Goal: Task Accomplishment & Management: Manage account settings

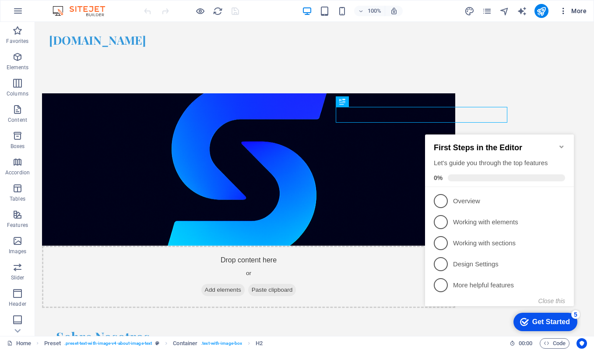
click at [565, 10] on icon "button" at bounding box center [563, 11] width 9 height 9
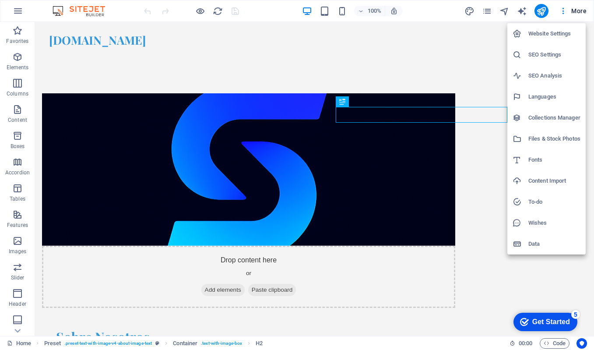
click at [540, 262] on div at bounding box center [297, 175] width 594 height 350
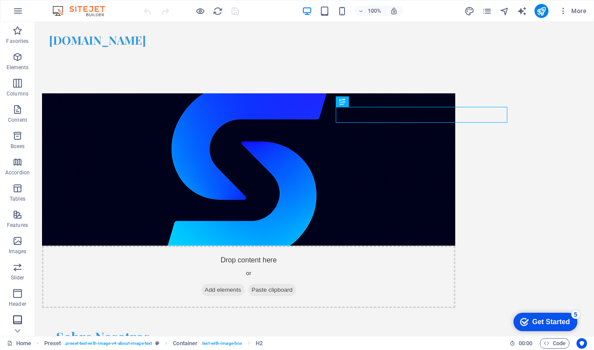
scroll to position [80, 0]
click at [486, 11] on icon "pages" at bounding box center [487, 11] width 10 height 10
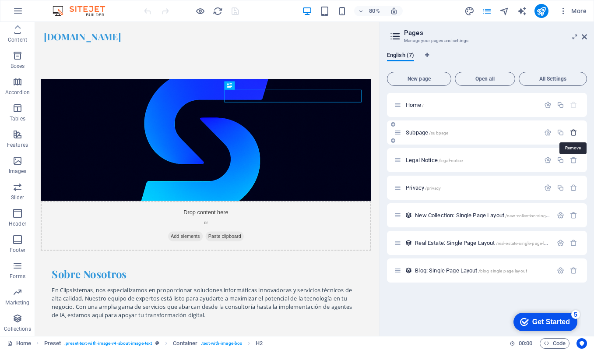
click at [573, 131] on icon "button" at bounding box center [573, 132] width 7 height 7
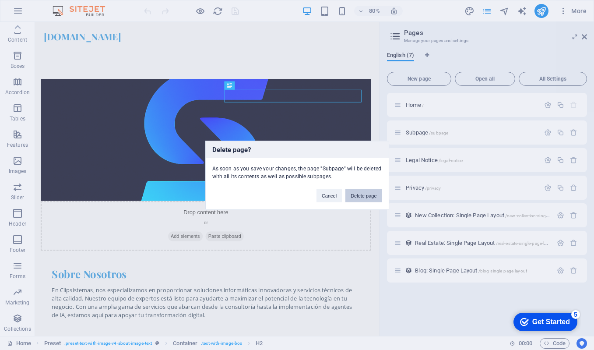
click at [367, 195] on button "Delete page" at bounding box center [364, 195] width 36 height 13
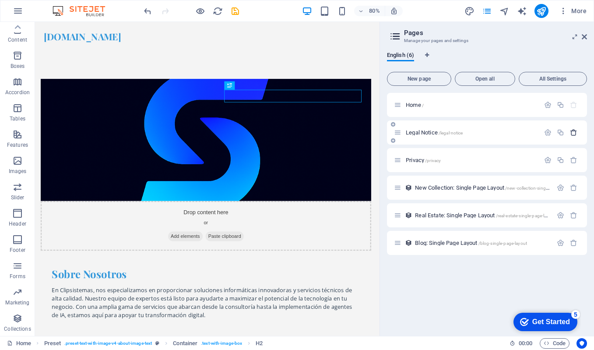
click at [573, 134] on icon "button" at bounding box center [573, 132] width 7 height 7
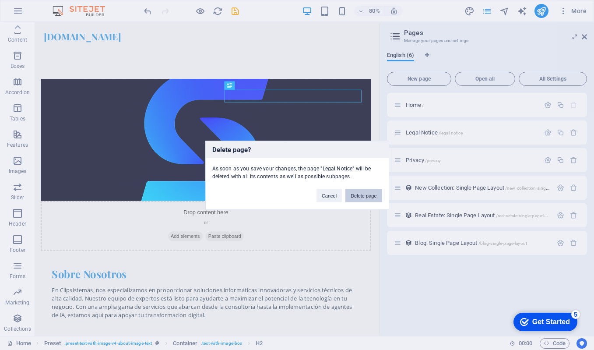
click at [366, 195] on button "Delete page" at bounding box center [364, 195] width 36 height 13
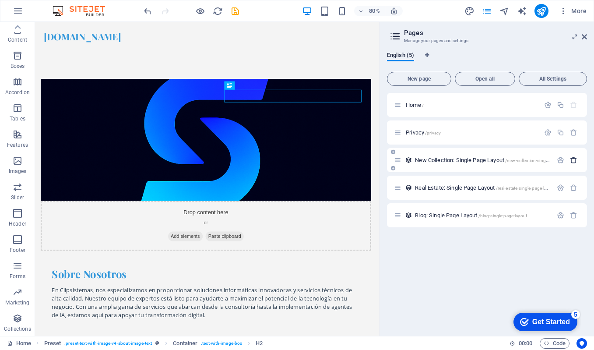
click at [571, 159] on icon "button" at bounding box center [573, 159] width 7 height 7
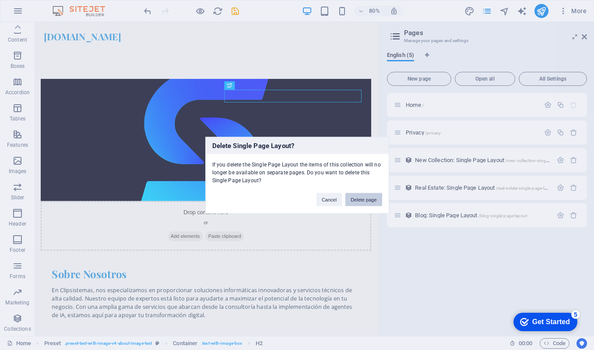
click at [367, 198] on button "Delete page" at bounding box center [364, 199] width 36 height 13
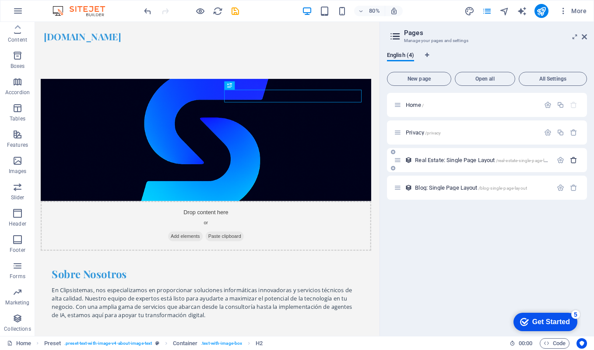
click at [574, 160] on icon "button" at bounding box center [573, 159] width 7 height 7
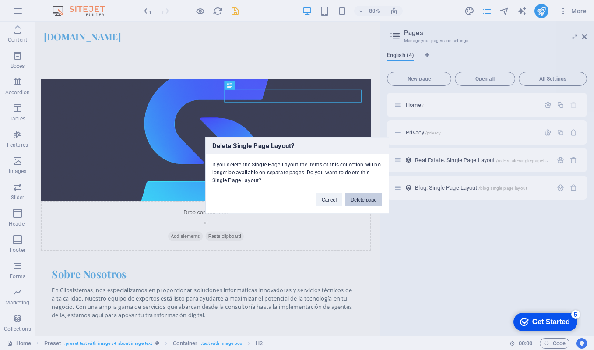
click at [372, 198] on button "Delete page" at bounding box center [364, 199] width 36 height 13
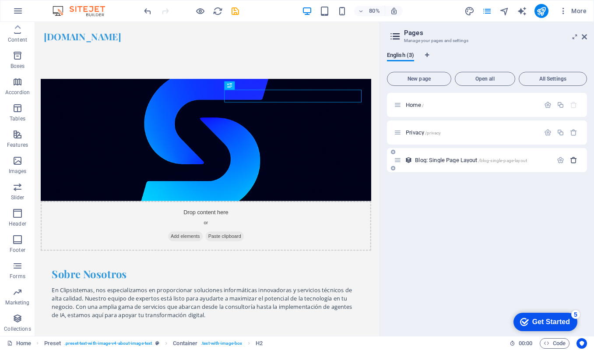
click at [573, 160] on icon "button" at bounding box center [573, 159] width 7 height 7
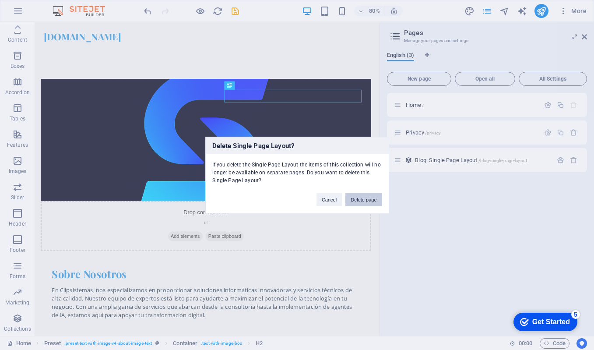
click at [371, 199] on button "Delete page" at bounding box center [364, 199] width 36 height 13
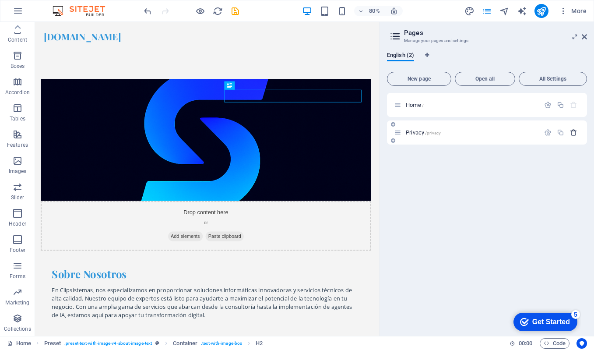
click at [575, 133] on icon "button" at bounding box center [573, 132] width 7 height 7
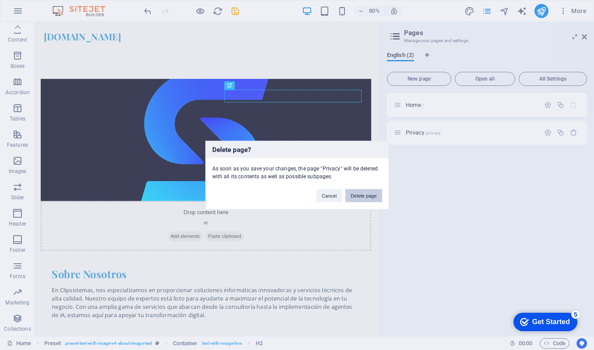
click at [357, 192] on button "Delete page" at bounding box center [364, 195] width 36 height 13
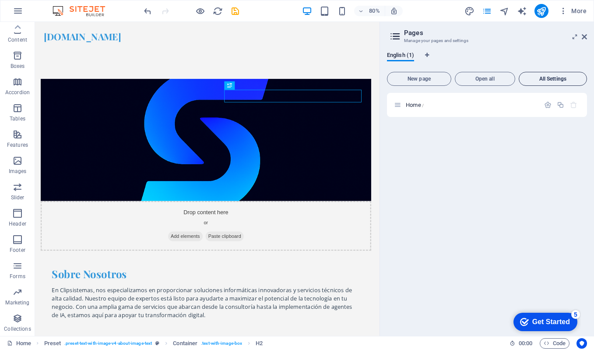
click at [552, 78] on span "All Settings" at bounding box center [553, 78] width 60 height 5
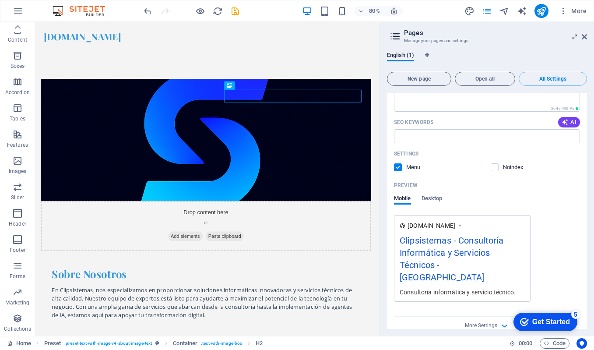
scroll to position [0, 0]
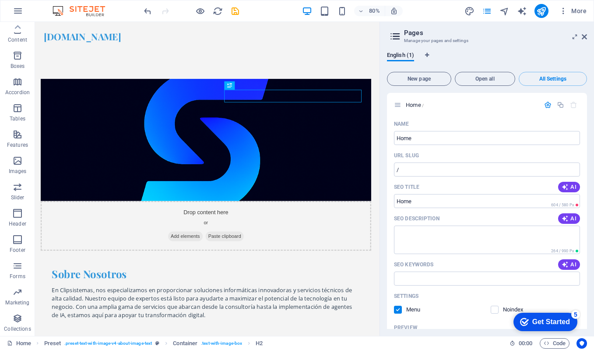
click at [532, 50] on div "English (1) New page Open all All Settings Home / Name Home ​ URL SLUG / ​ SEO …" at bounding box center [487, 190] width 214 height 291
click at [489, 11] on icon "pages" at bounding box center [487, 11] width 10 height 10
click at [583, 36] on icon at bounding box center [584, 36] width 5 height 7
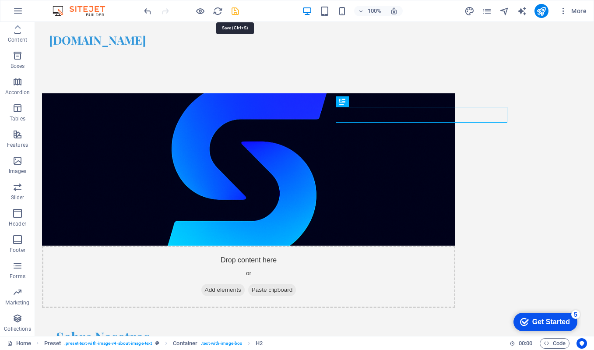
click at [233, 10] on icon "save" at bounding box center [235, 11] width 10 height 10
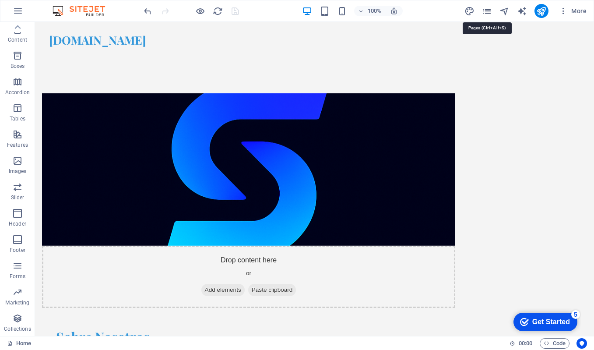
click at [486, 11] on icon "pages" at bounding box center [487, 11] width 10 height 10
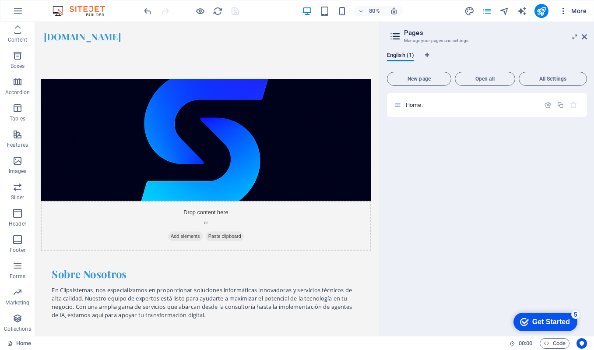
click at [563, 10] on icon "button" at bounding box center [563, 11] width 9 height 9
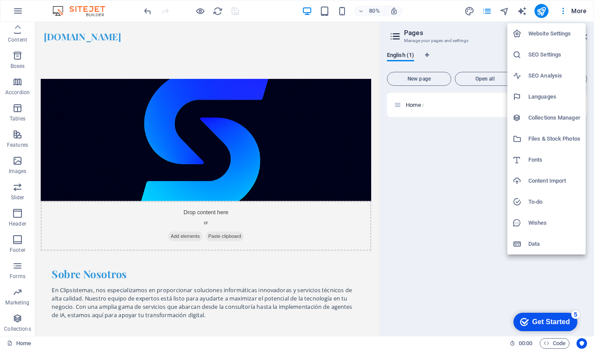
click at [552, 33] on h6 "Website Settings" at bounding box center [555, 33] width 52 height 11
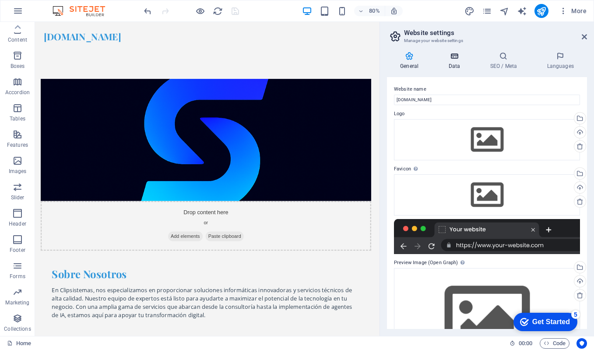
click at [458, 56] on icon at bounding box center [454, 56] width 38 height 9
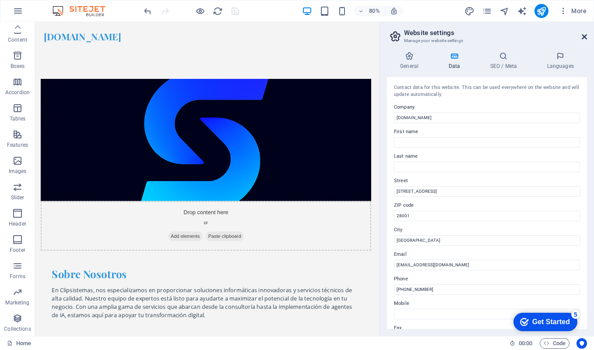
click at [582, 36] on icon at bounding box center [584, 36] width 5 height 7
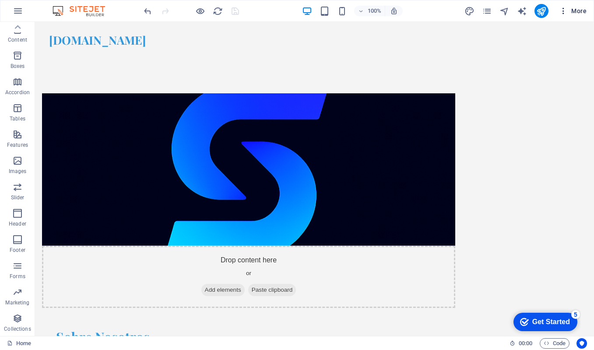
click at [577, 10] on span "More" at bounding box center [573, 11] width 28 height 9
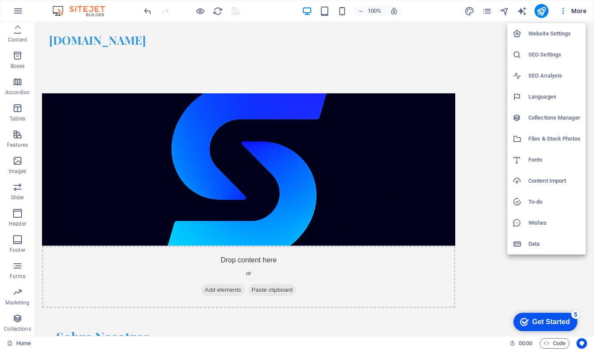
click at [264, 54] on div at bounding box center [297, 175] width 594 height 350
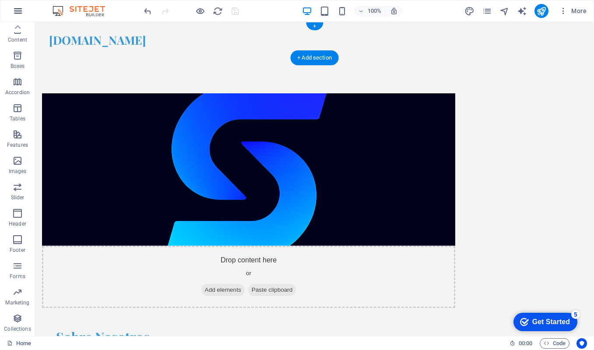
click at [14, 11] on icon "button" at bounding box center [18, 11] width 11 height 11
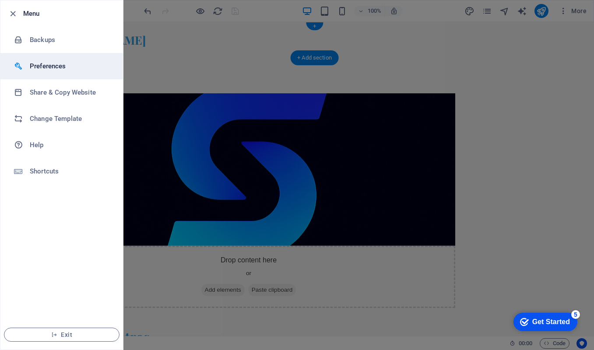
click at [36, 64] on h6 "Preferences" at bounding box center [70, 66] width 81 height 11
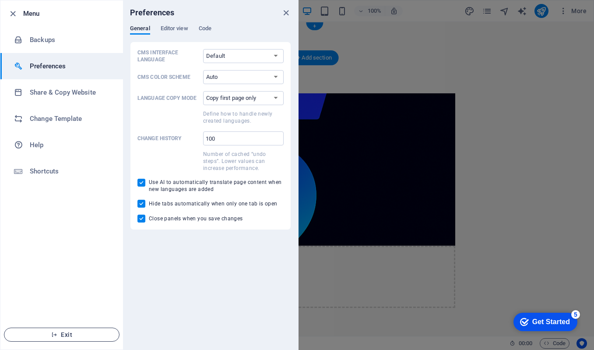
click at [65, 333] on span "Exit" at bounding box center [61, 334] width 101 height 7
